Goal: Information Seeking & Learning: Learn about a topic

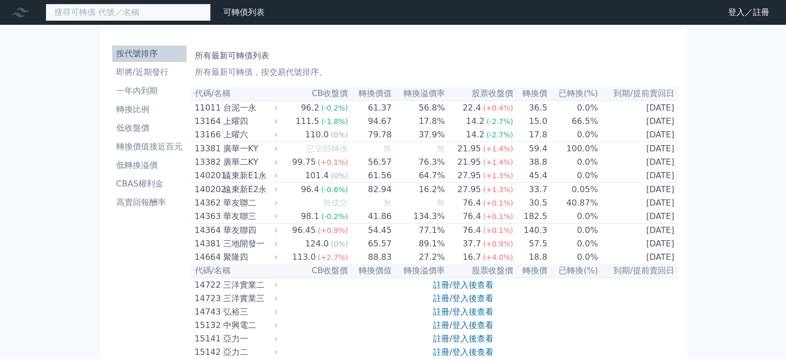
click at [134, 16] on input at bounding box center [127, 13] width 165 height 18
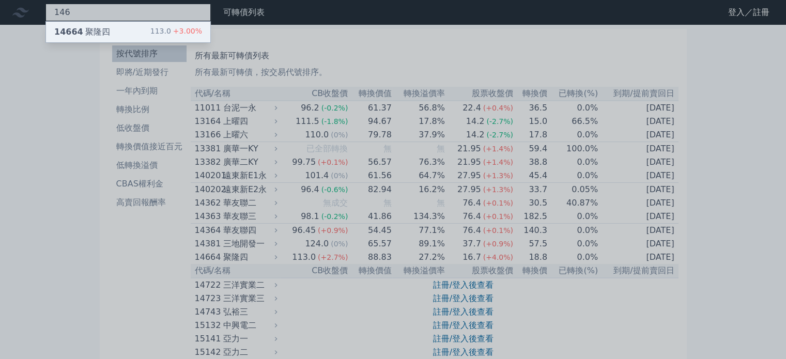
type input "146"
click at [85, 34] on div "14664 聚隆四" at bounding box center [82, 32] width 56 height 12
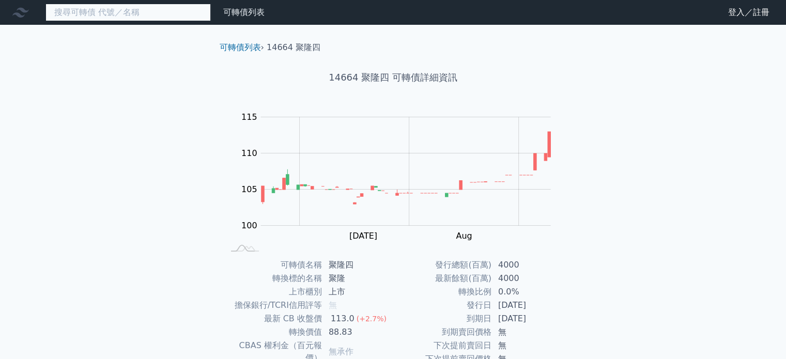
click at [95, 12] on input at bounding box center [127, 13] width 165 height 18
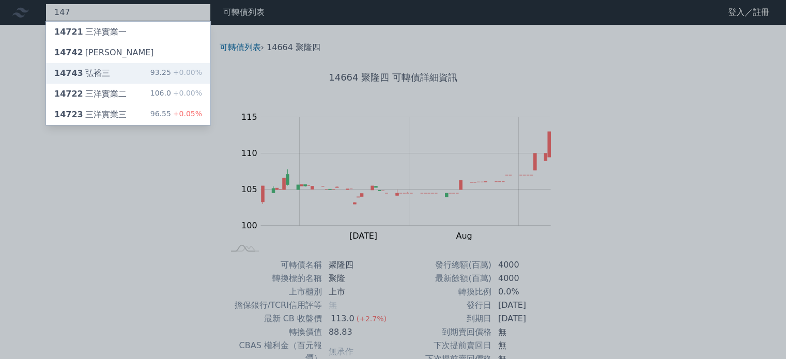
type input "147"
click at [149, 76] on div "14743 弘裕三 93.25 +0.00%" at bounding box center [128, 73] width 164 height 21
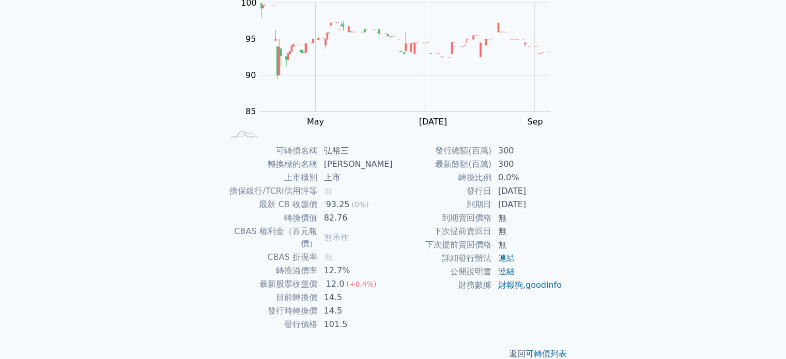
scroll to position [119, 0]
